Goal: Navigation & Orientation: Find specific page/section

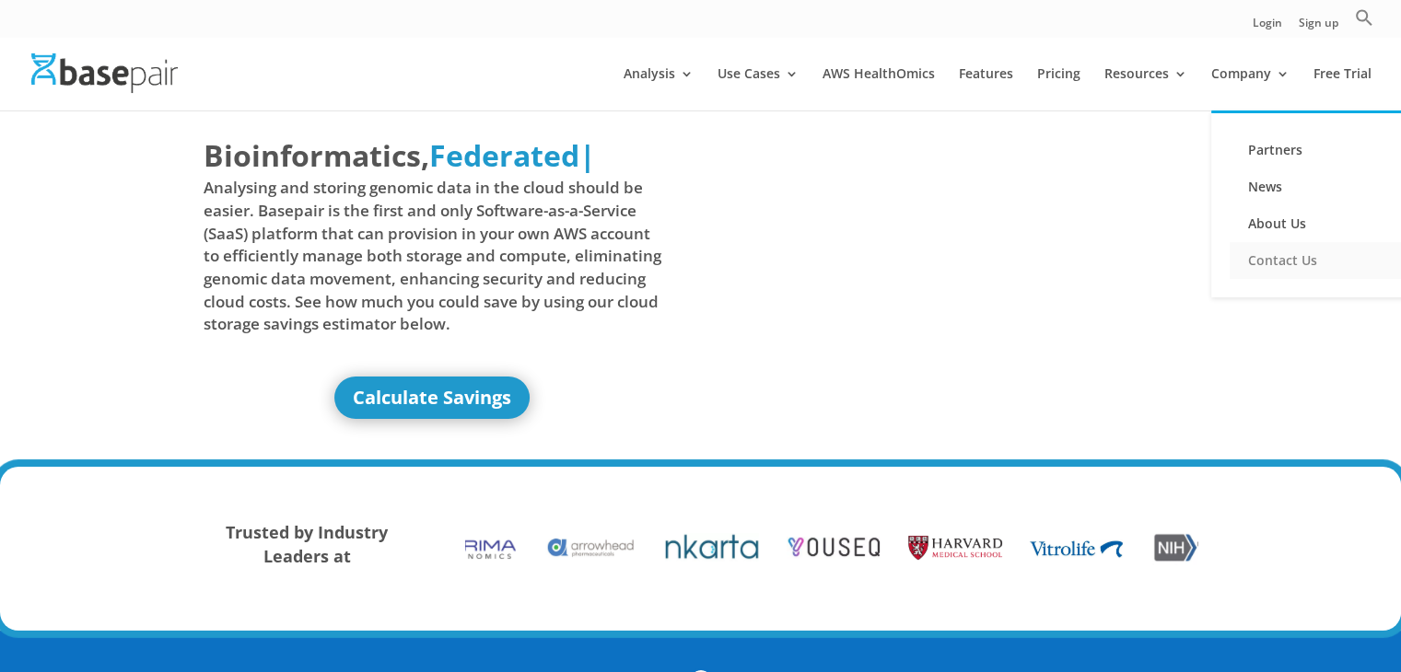
click at [1254, 252] on link "Contact Us" at bounding box center [1322, 260] width 184 height 37
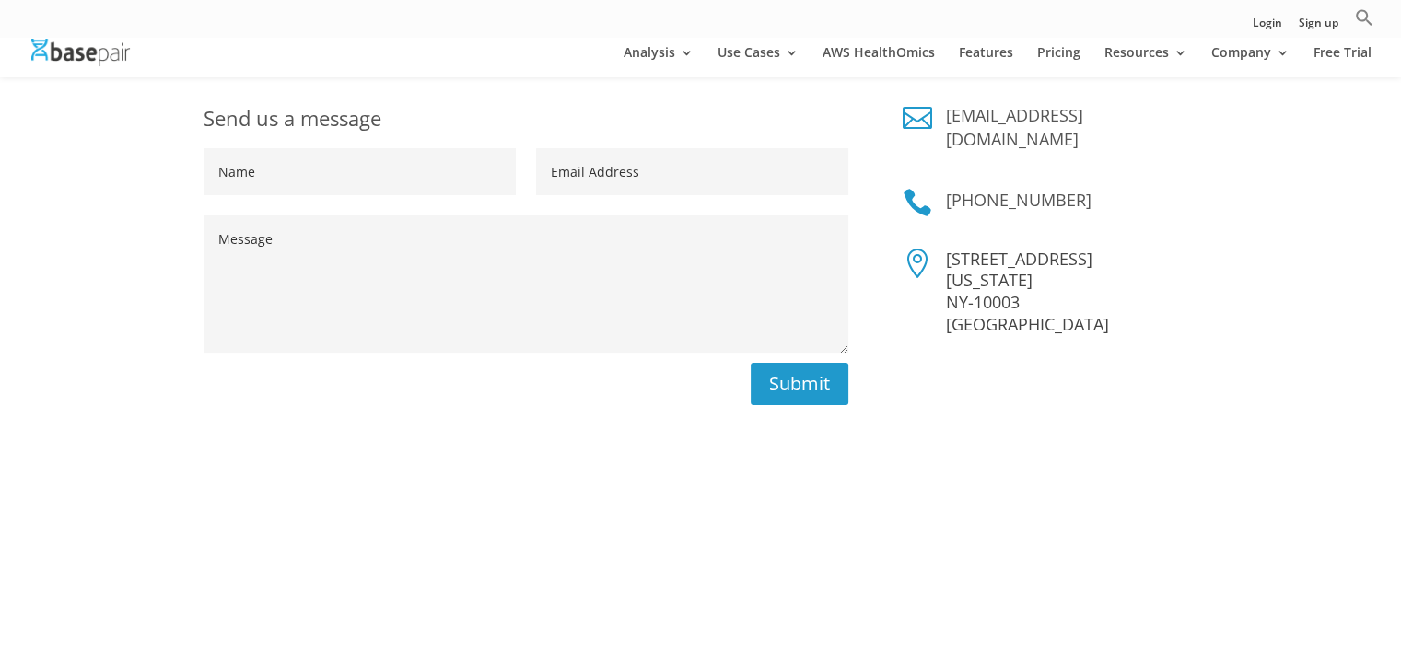
scroll to position [460, 0]
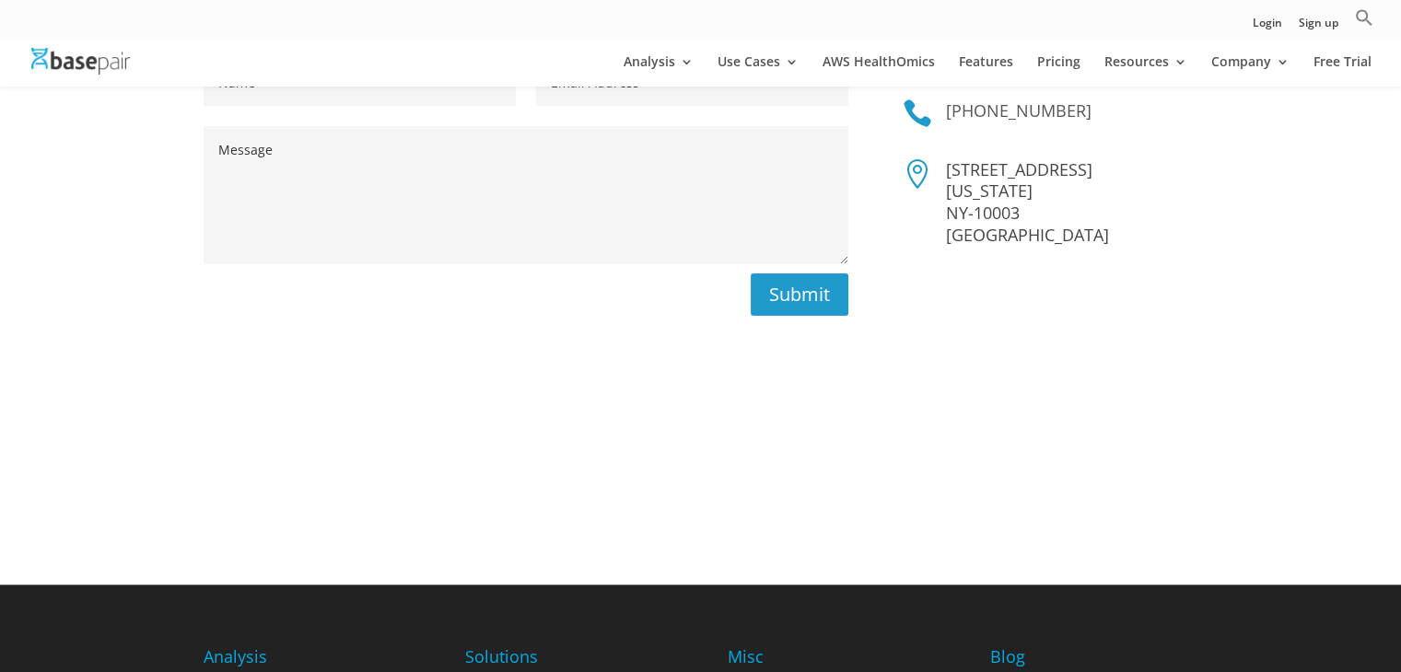
click at [1321, 250] on div "Send us a message Name Email Address Message Submit  sales@basepairtech.com  …" at bounding box center [700, 262] width 1401 height 646
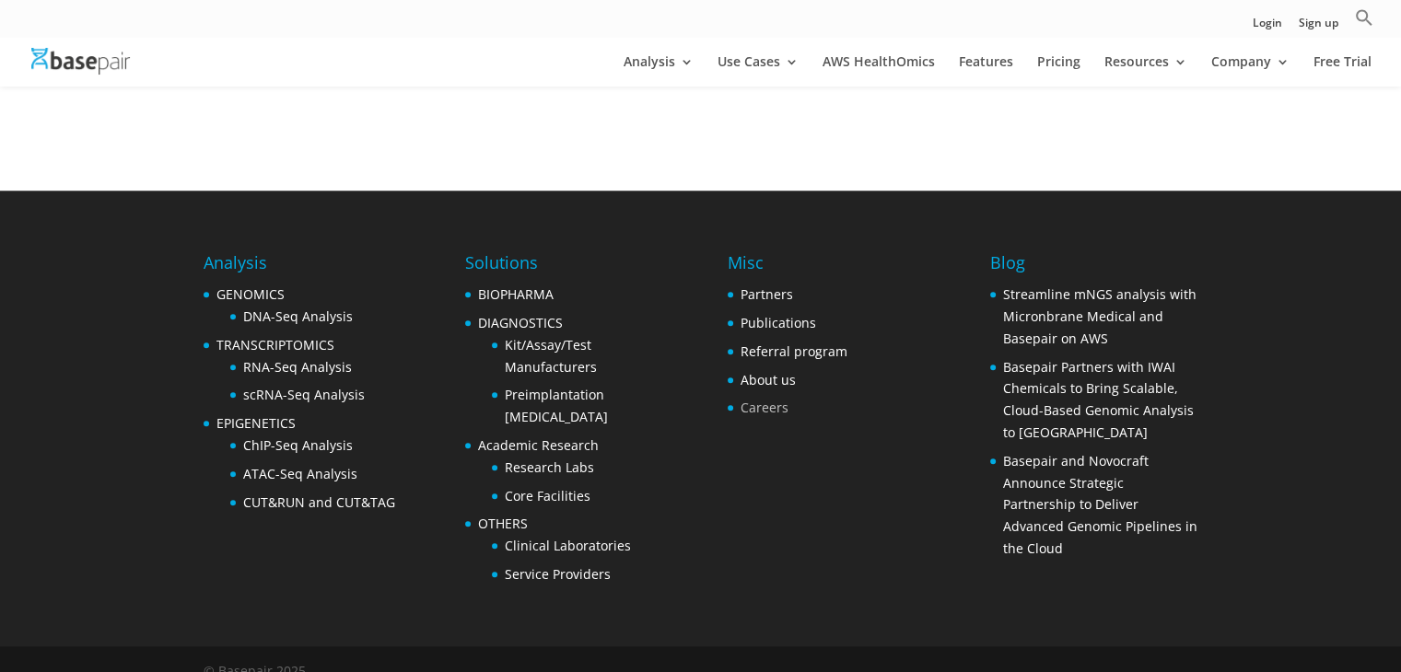
click at [760, 399] on link "Careers" at bounding box center [764, 407] width 48 height 17
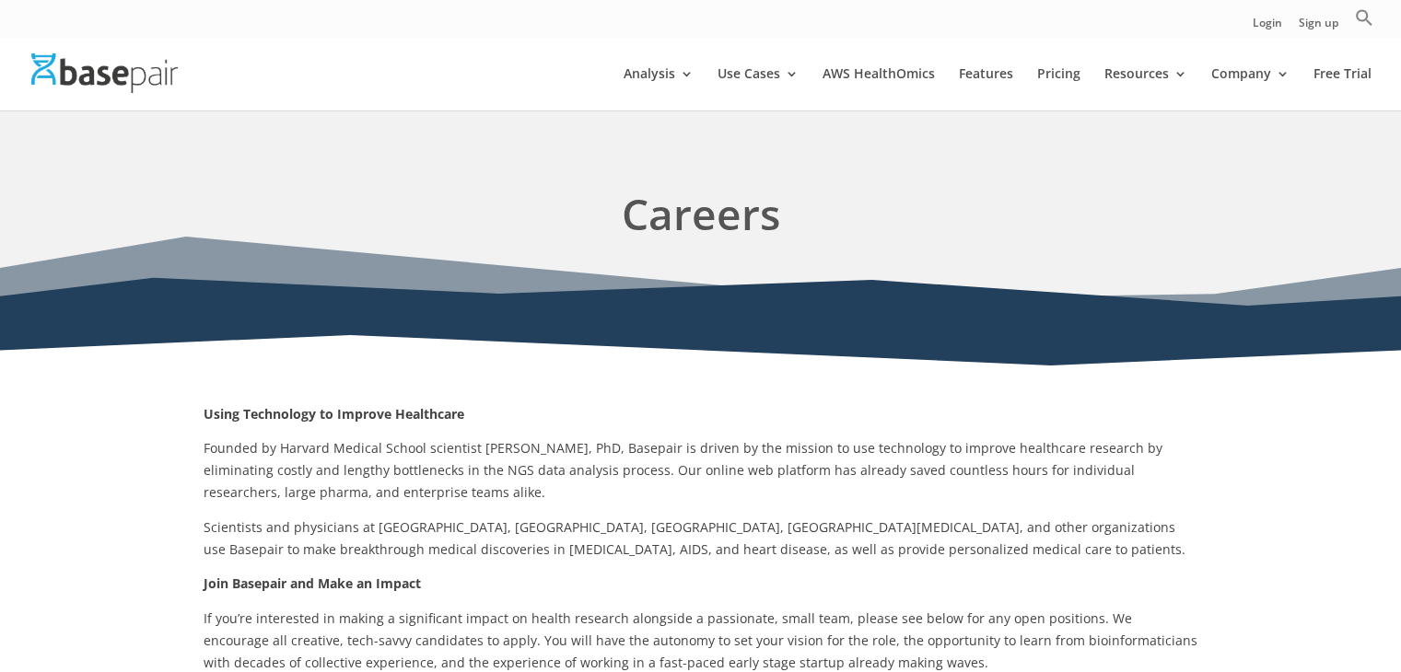
click at [64, 81] on img at bounding box center [104, 73] width 146 height 40
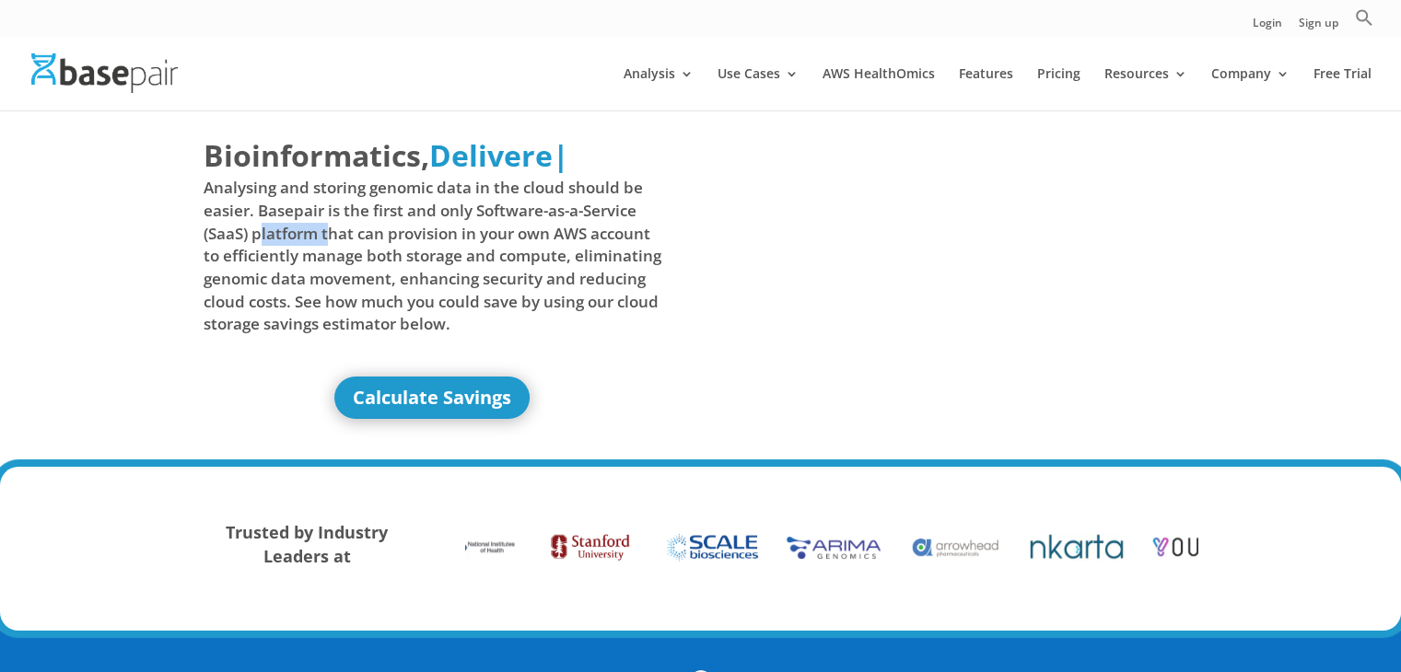
drag, startPoint x: 260, startPoint y: 223, endPoint x: 331, endPoint y: 223, distance: 70.9
click at [331, 223] on span "Analysing and storing genomic data in the cloud should be easier. Basepair is t…" at bounding box center [433, 256] width 459 height 158
click at [418, 216] on span "Analysing and storing genomic data in the cloud should be easier. Basepair is t…" at bounding box center [433, 256] width 459 height 158
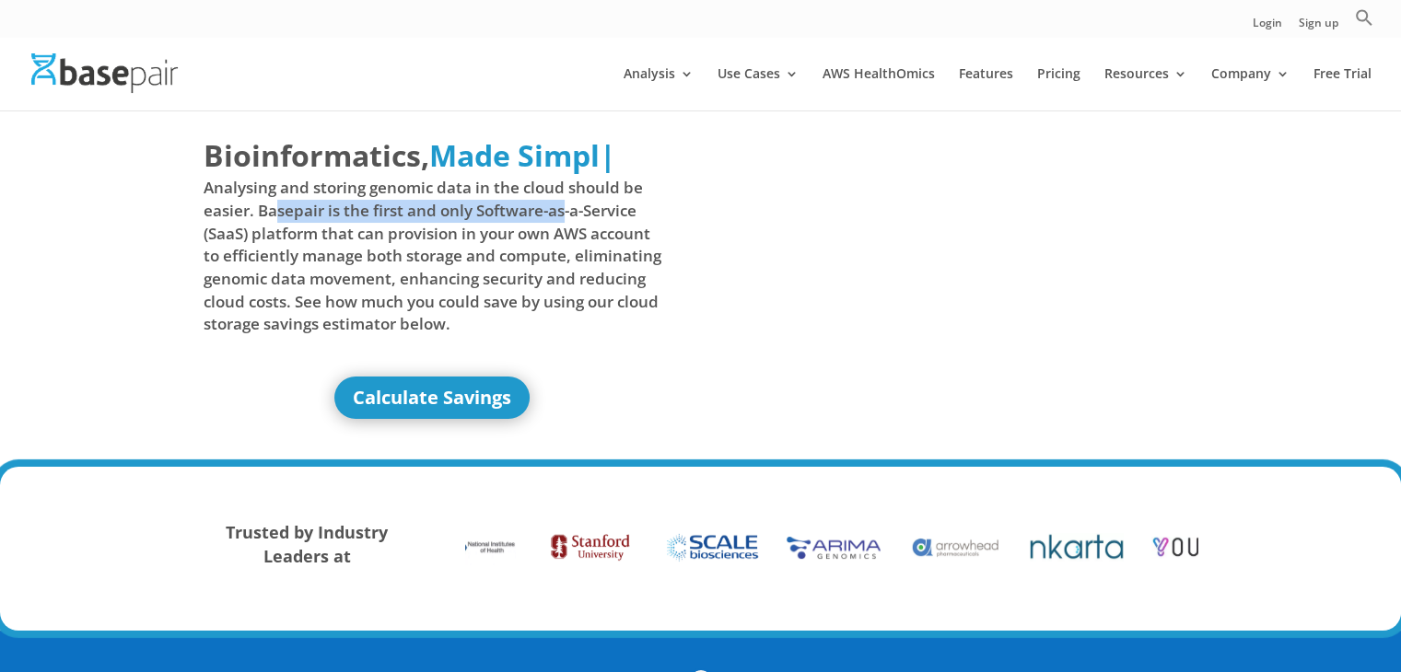
drag, startPoint x: 273, startPoint y: 208, endPoint x: 391, endPoint y: 219, distance: 119.3
click at [565, 210] on span "Analysing and storing genomic data in the cloud should be easier. Basepair is t…" at bounding box center [433, 256] width 459 height 158
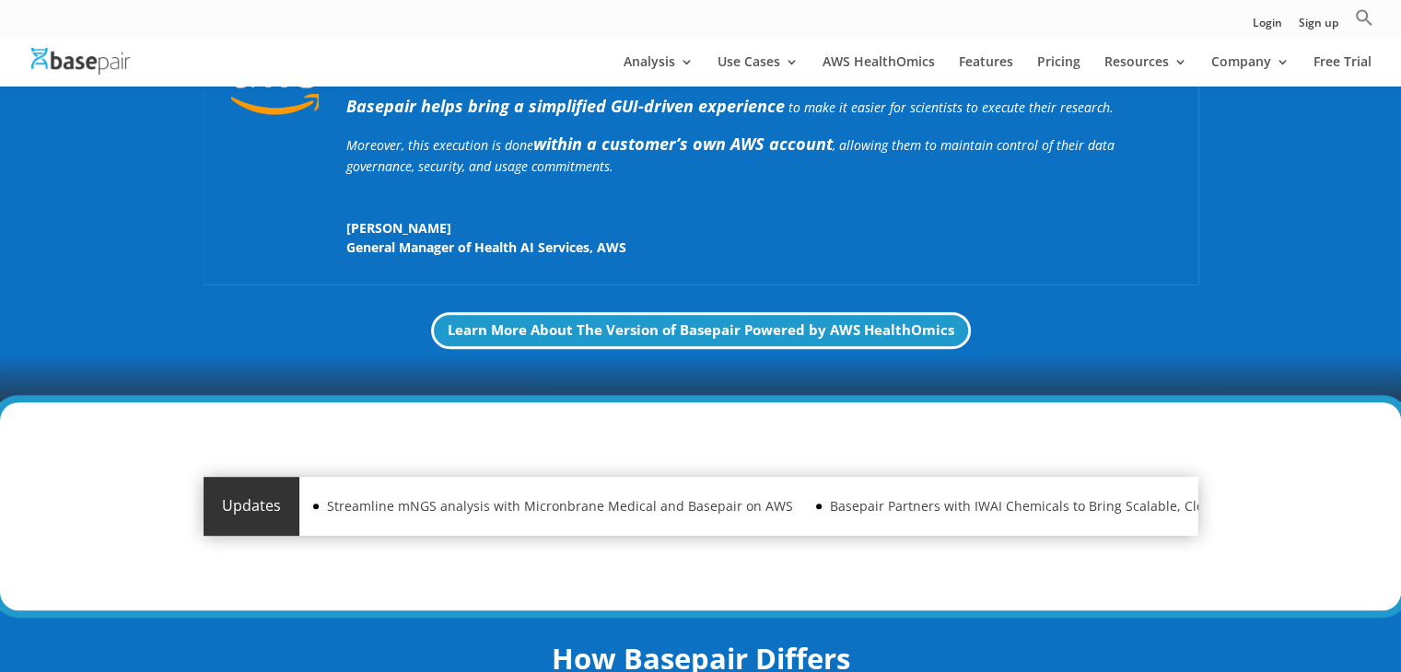
scroll to position [92, 0]
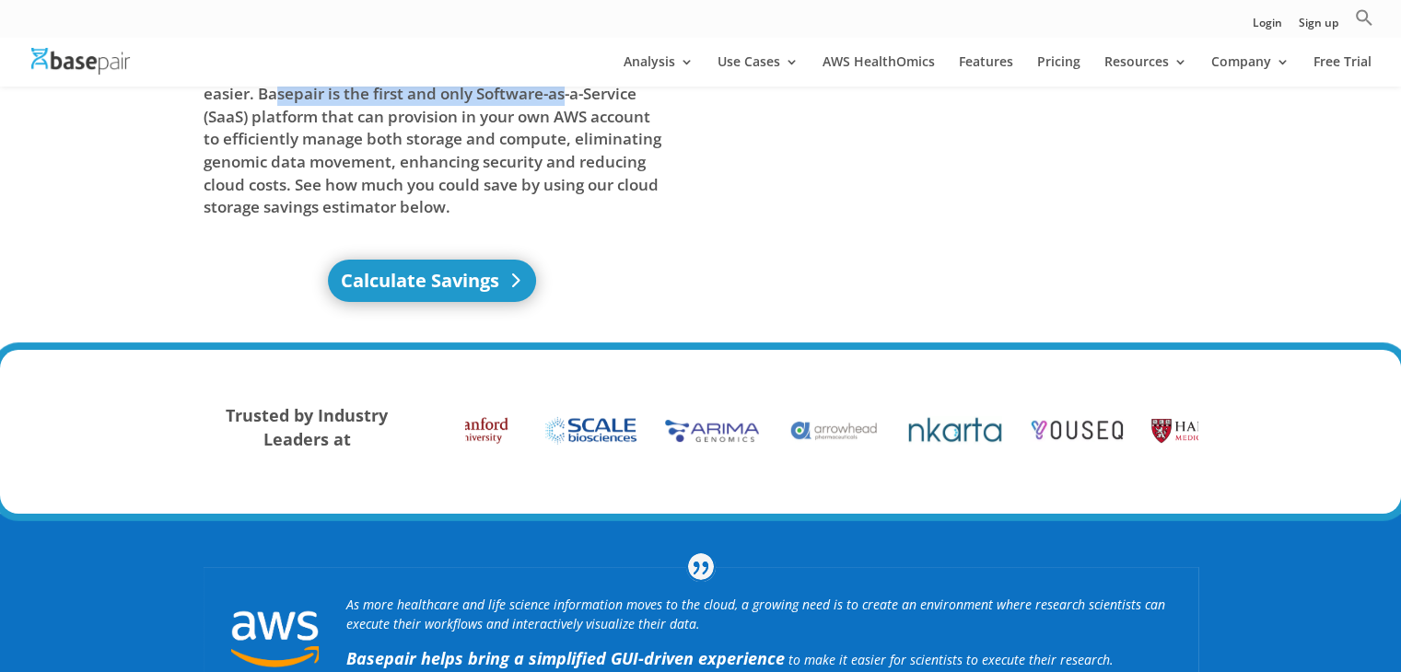
click at [418, 274] on link "Calculate Savings" at bounding box center [432, 281] width 208 height 42
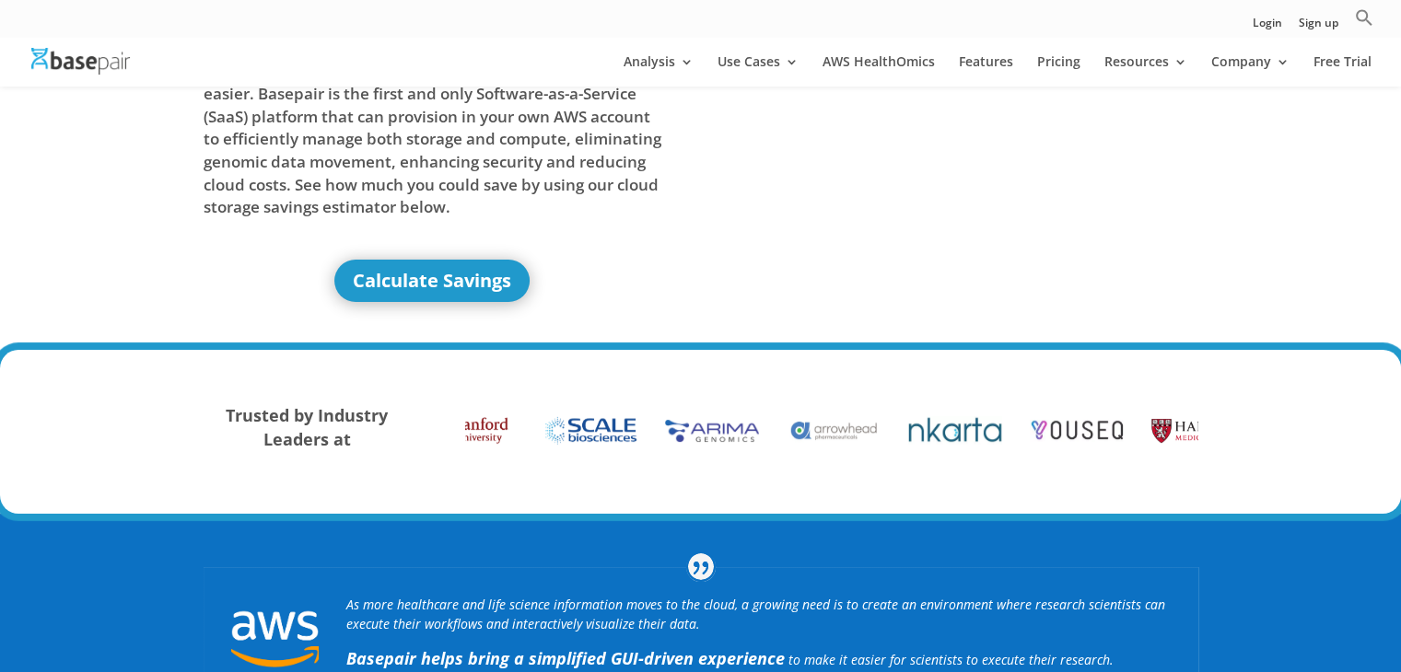
click at [236, 157] on span "Analysing and storing genomic data in the cloud should be easier. Basepair is t…" at bounding box center [433, 139] width 459 height 158
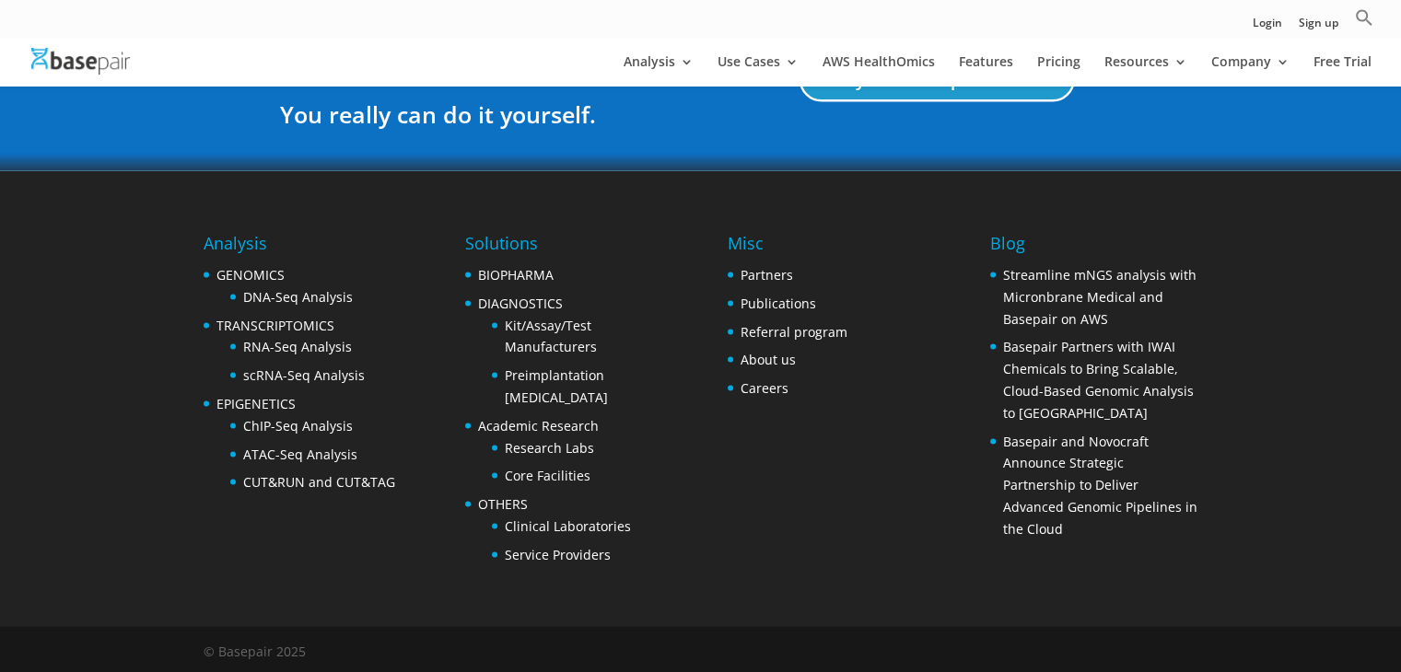
scroll to position [3594, 0]
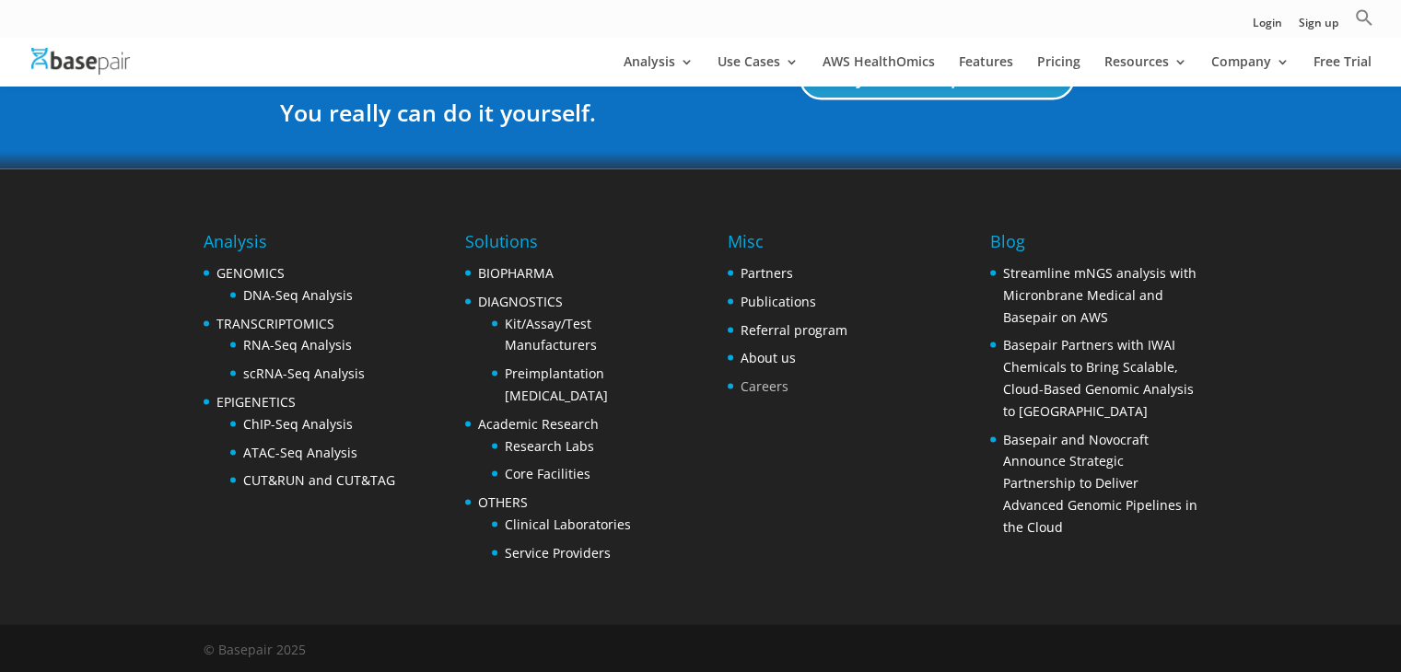
click at [771, 388] on link "Careers" at bounding box center [764, 386] width 48 height 17
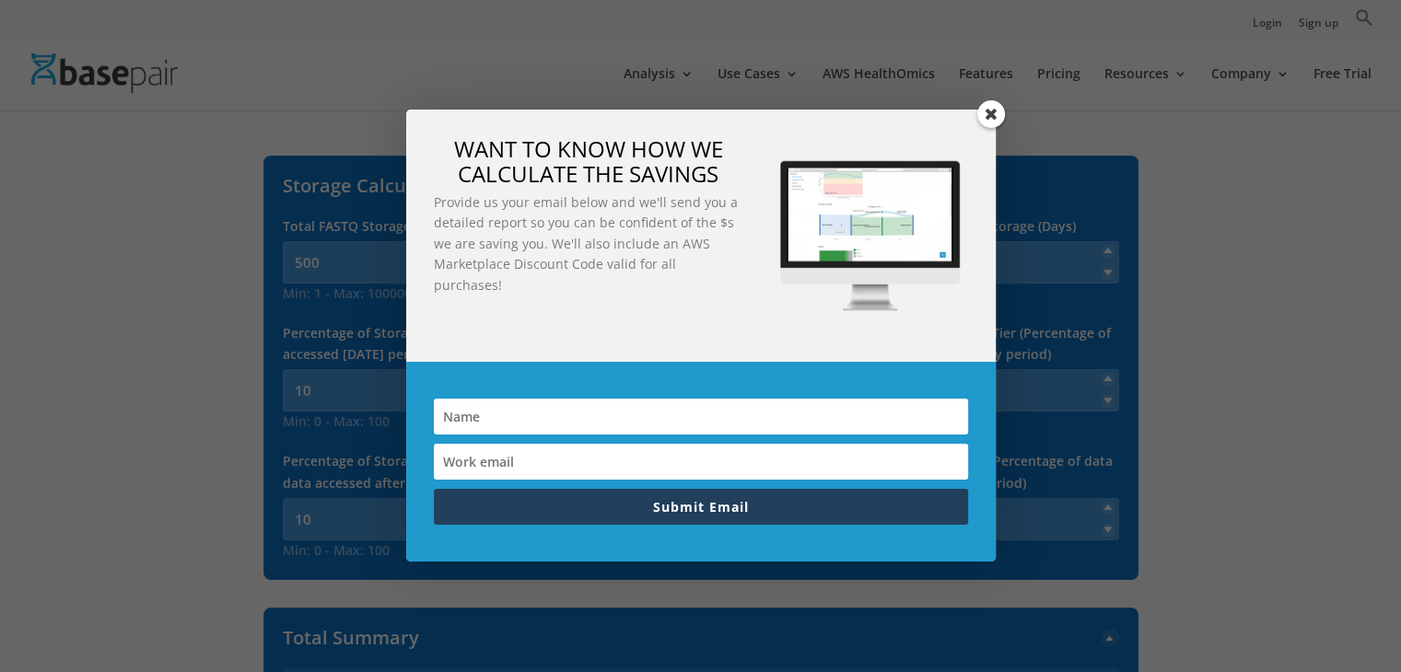
click at [989, 114] on span at bounding box center [991, 114] width 28 height 28
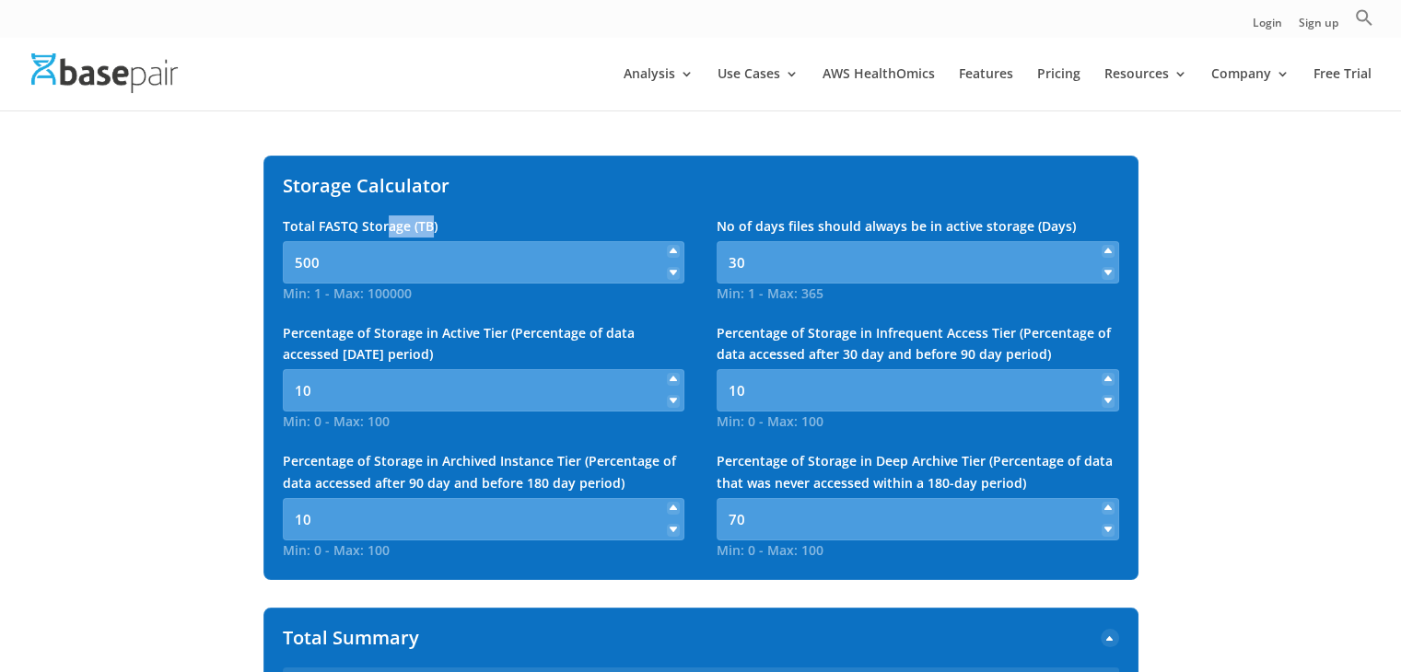
drag, startPoint x: 379, startPoint y: 226, endPoint x: 420, endPoint y: 223, distance: 41.5
click at [420, 223] on span "Total FASTQ Storage (TB)" at bounding box center [360, 225] width 155 height 17
click at [479, 226] on div "Total FASTQ Storage (TB)" at bounding box center [484, 227] width 402 height 22
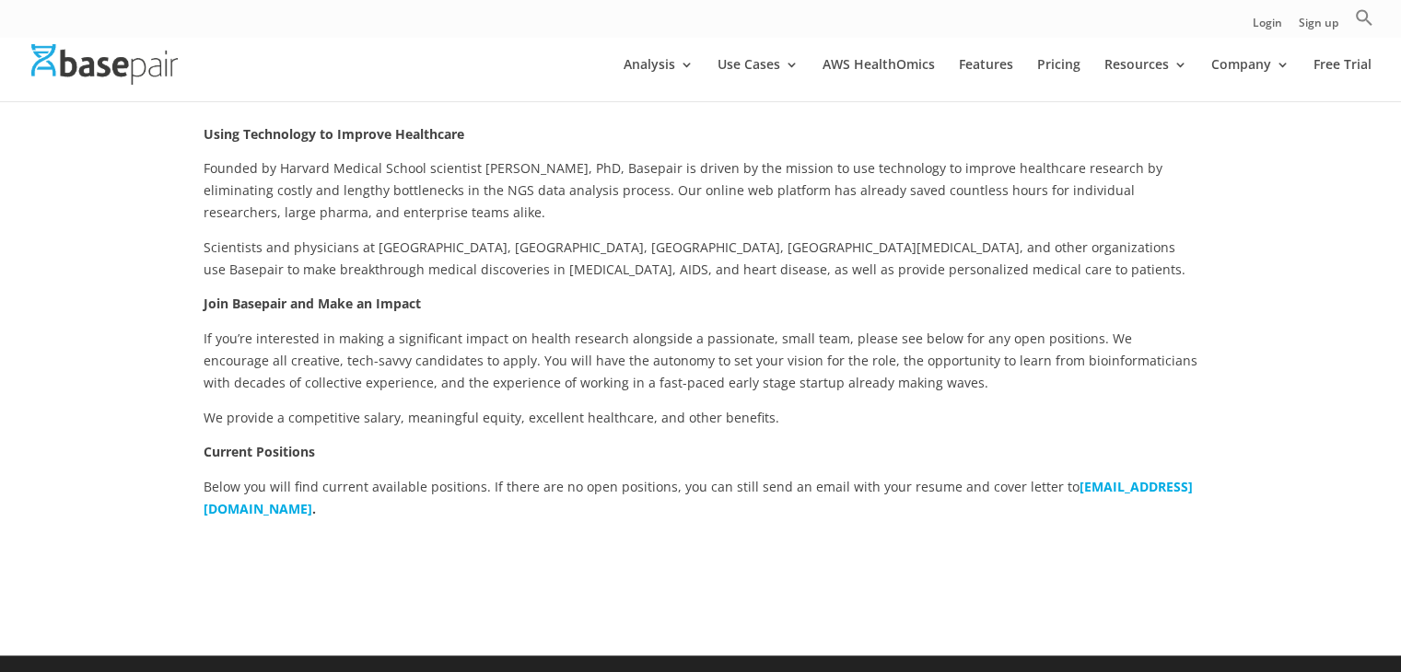
scroll to position [368, 0]
